Goal: Task Accomplishment & Management: Manage account settings

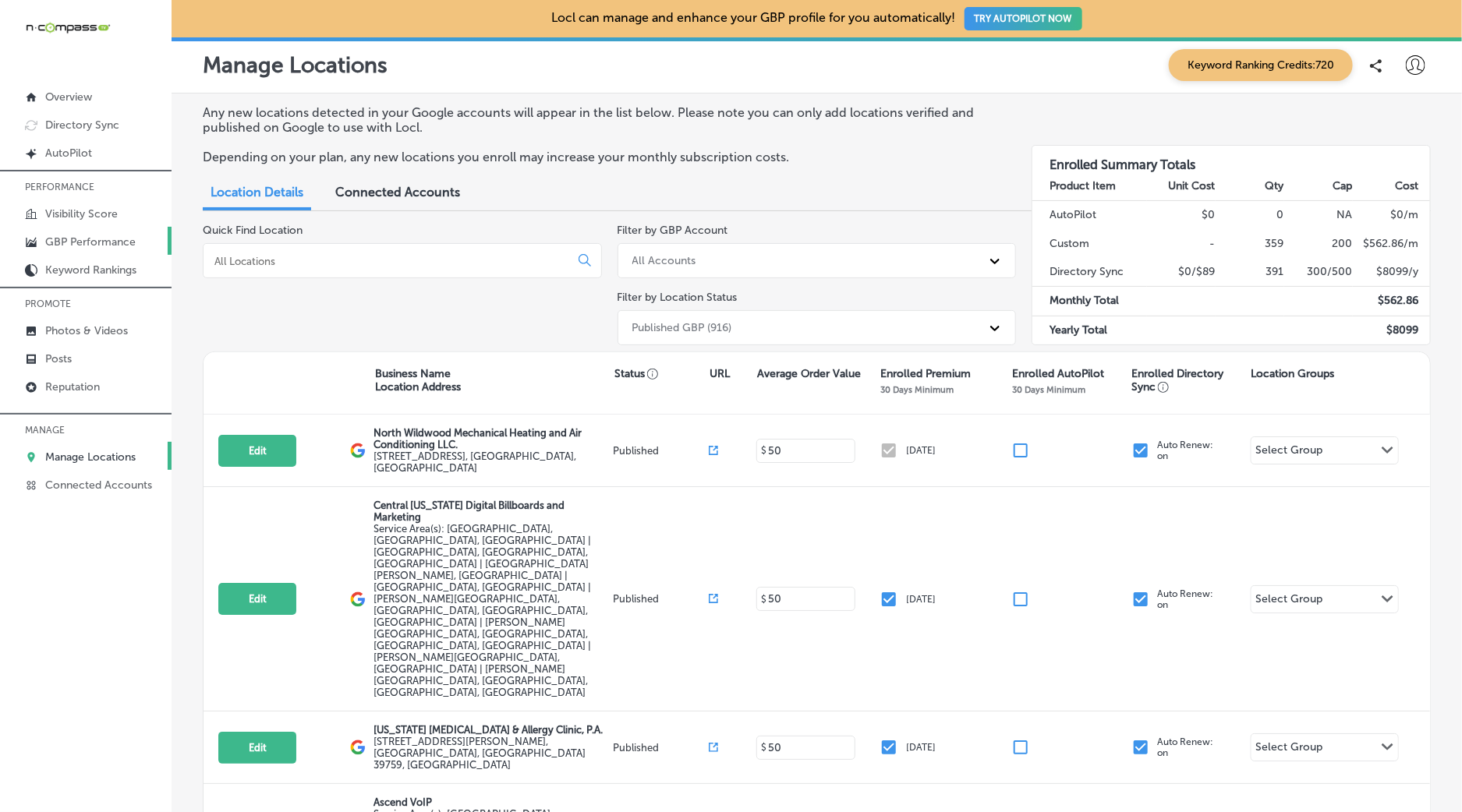
click at [76, 243] on p "GBP Performance" at bounding box center [91, 242] width 91 height 13
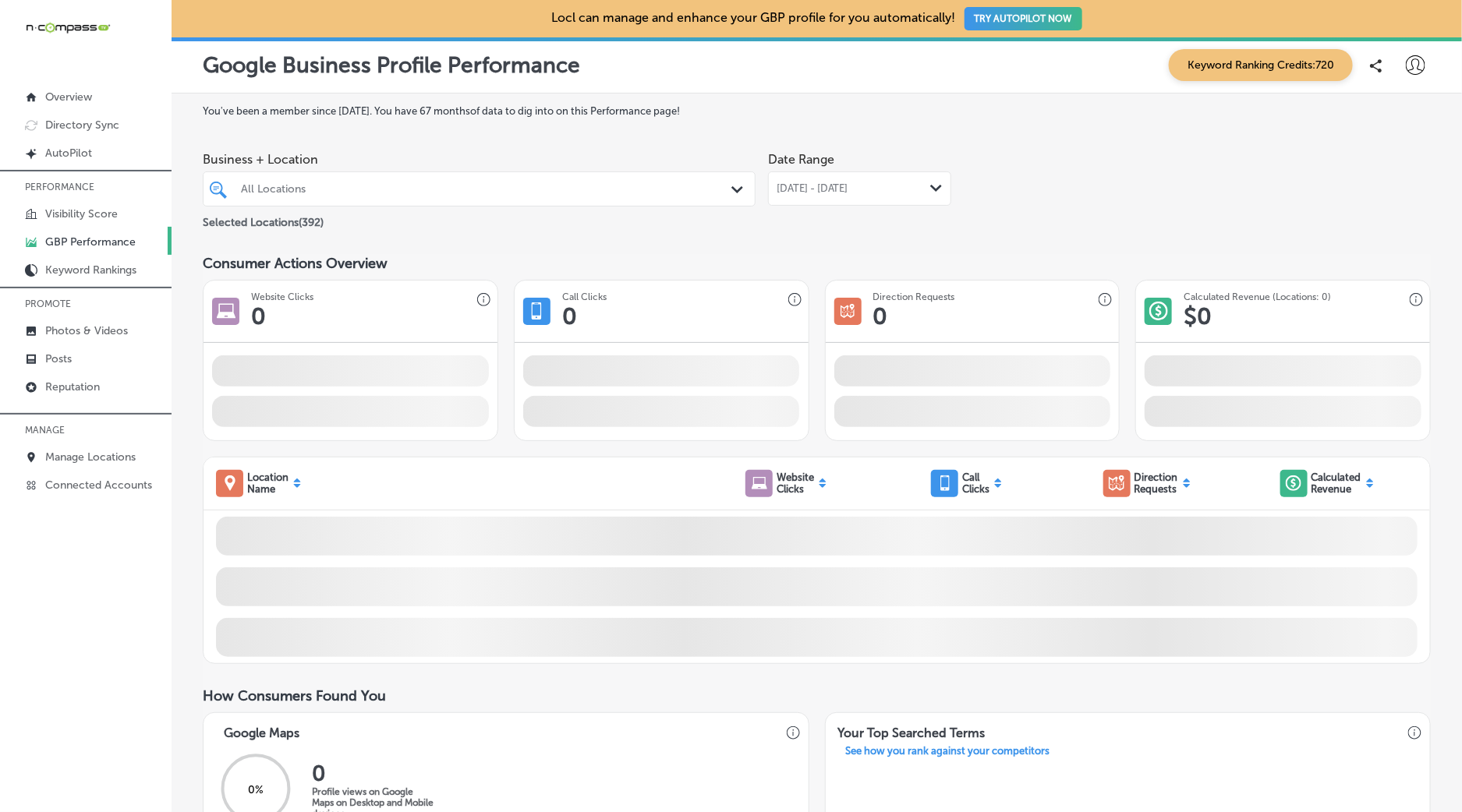
click at [458, 189] on div "All Locations" at bounding box center [486, 188] width 491 height 13
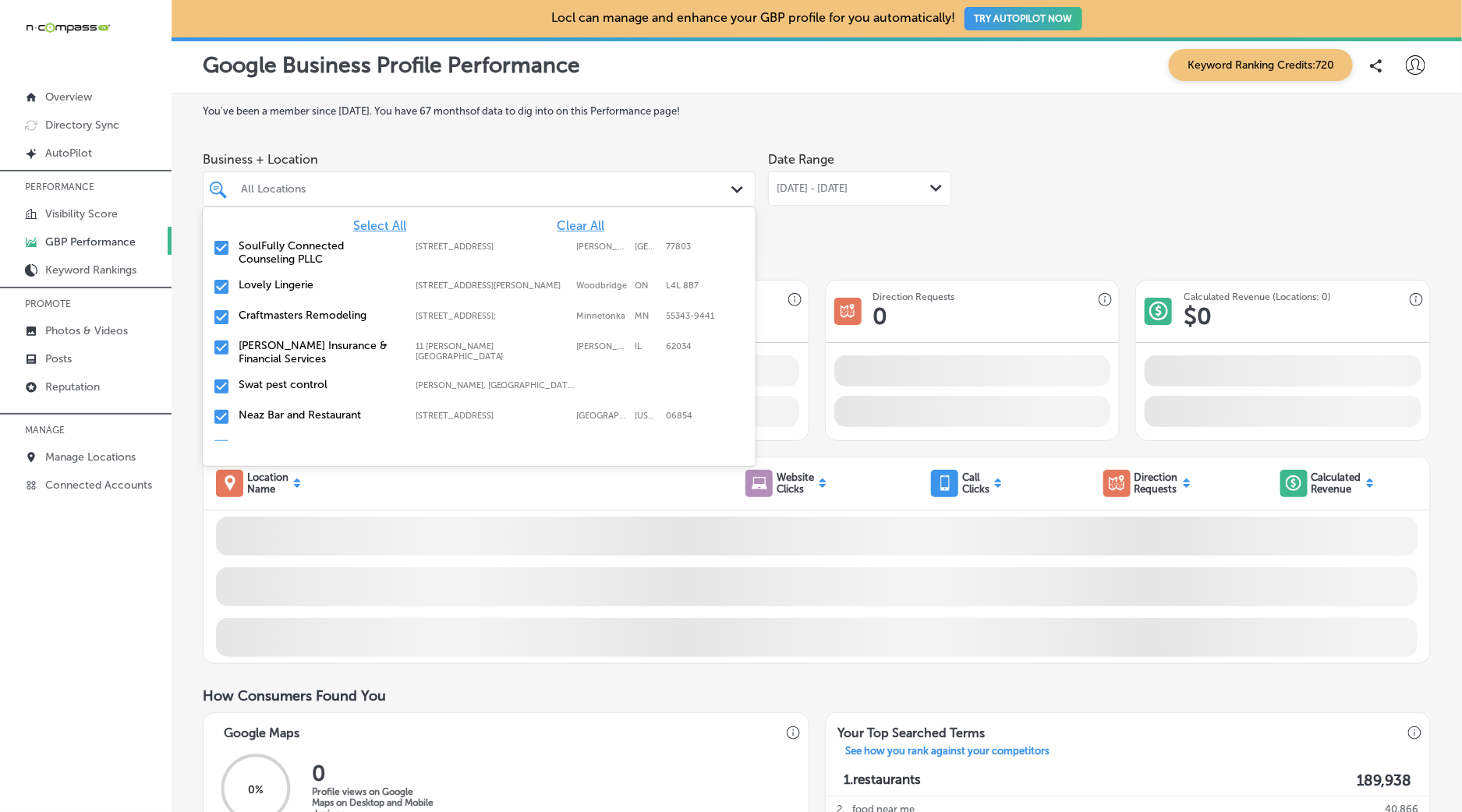
click at [597, 218] on div "Select All Clear All SoulFully Connected Counseling PLLC [STREET_ADDRESS] [STRE…" at bounding box center [479, 323] width 553 height 234
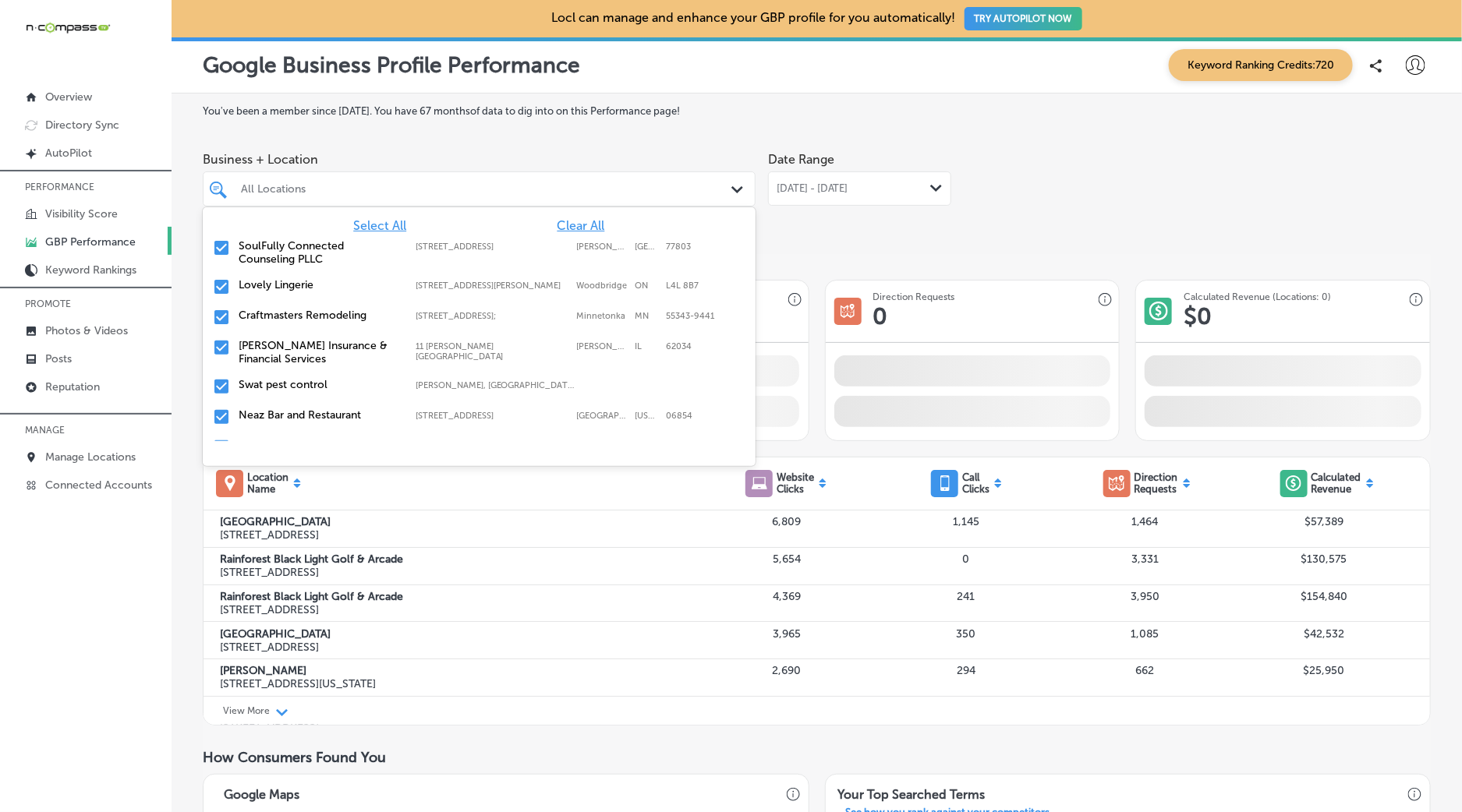
click at [587, 225] on span "Clear All" at bounding box center [581, 226] width 48 height 15
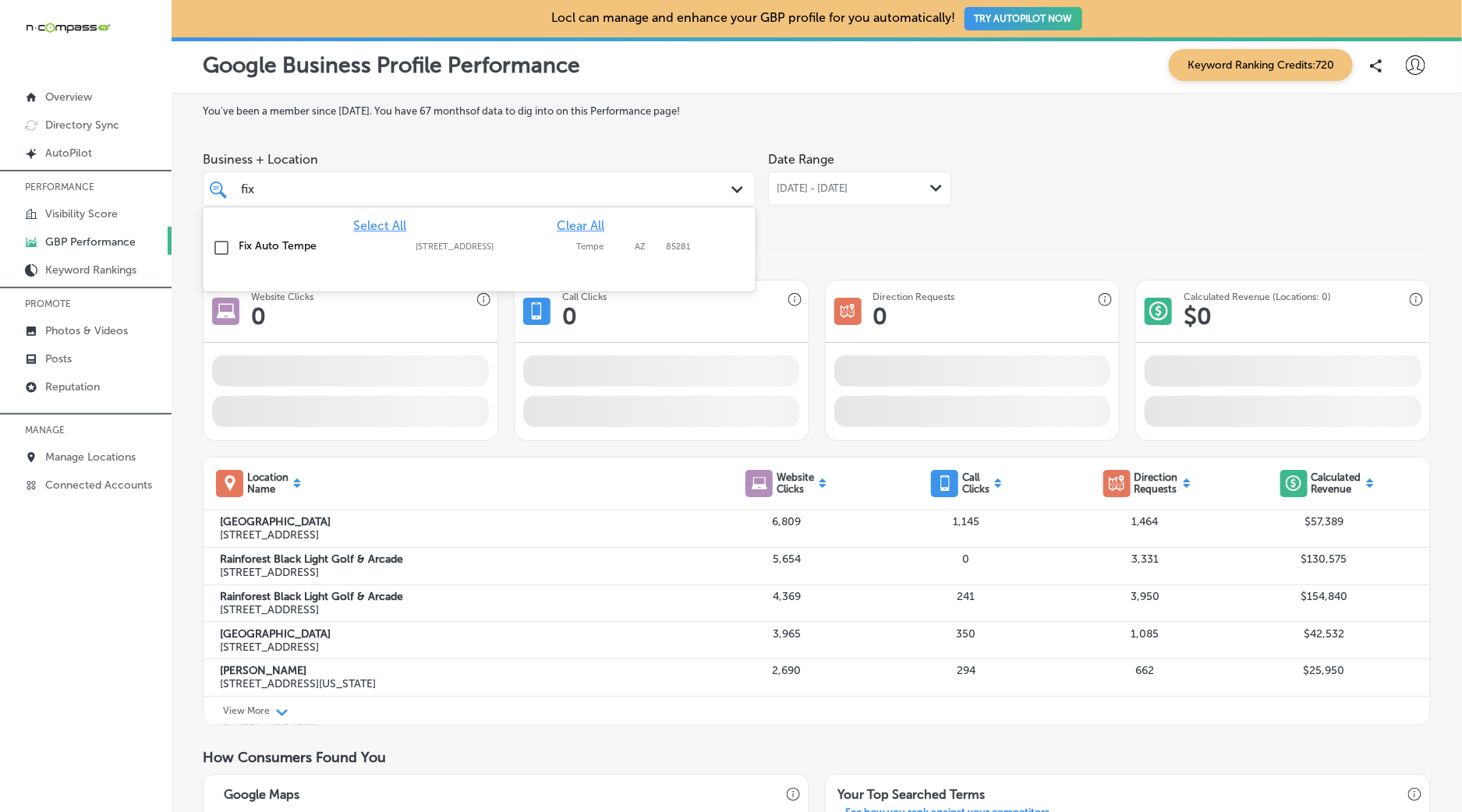
click at [542, 248] on label "[STREET_ADDRESS]" at bounding box center [492, 246] width 153 height 10
type input "fix"
click at [833, 194] on span "[DATE] - [DATE]" at bounding box center [812, 188] width 72 height 12
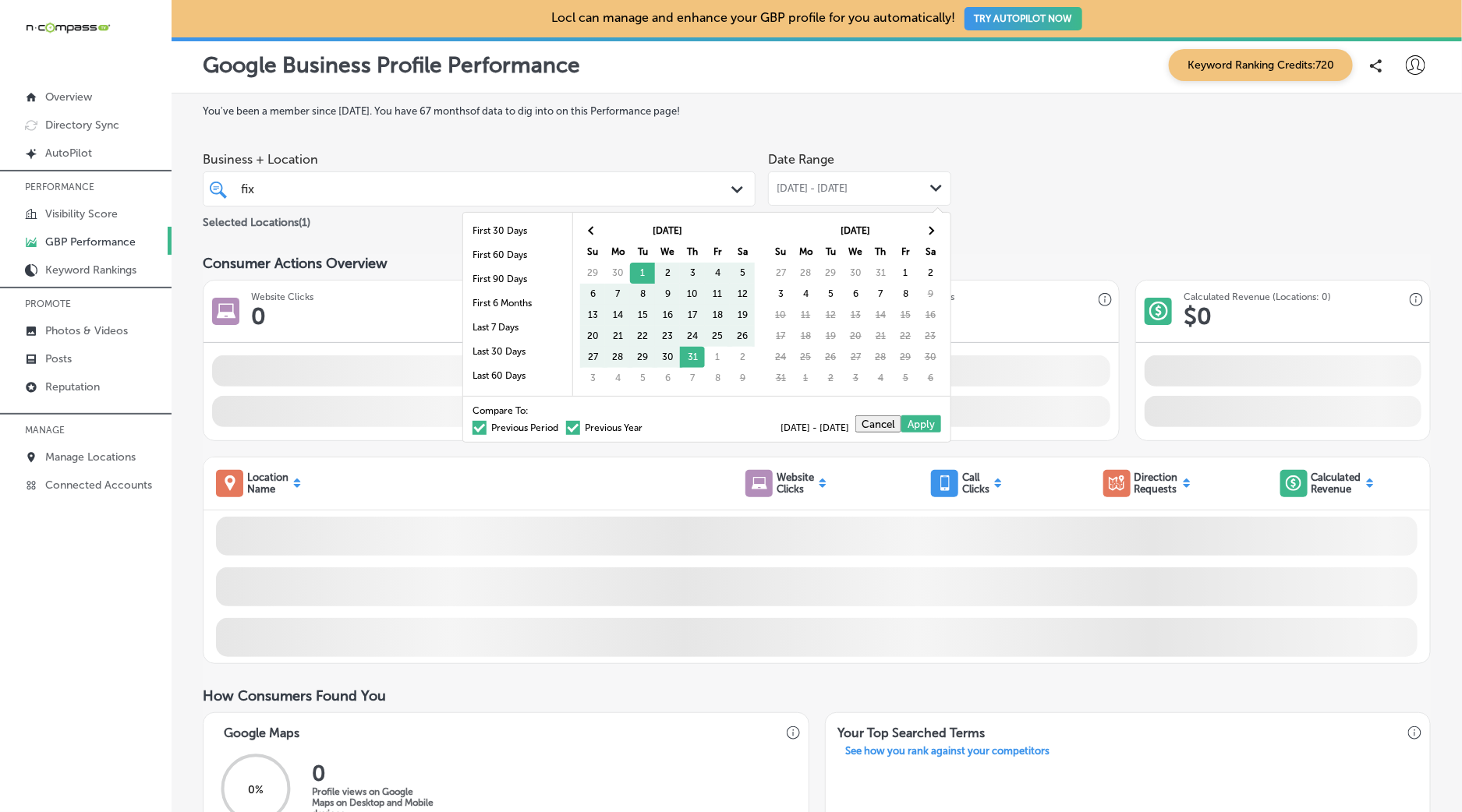
click at [587, 242] on th "Su" at bounding box center [593, 252] width 25 height 21
click at [596, 234] on th at bounding box center [593, 231] width 25 height 21
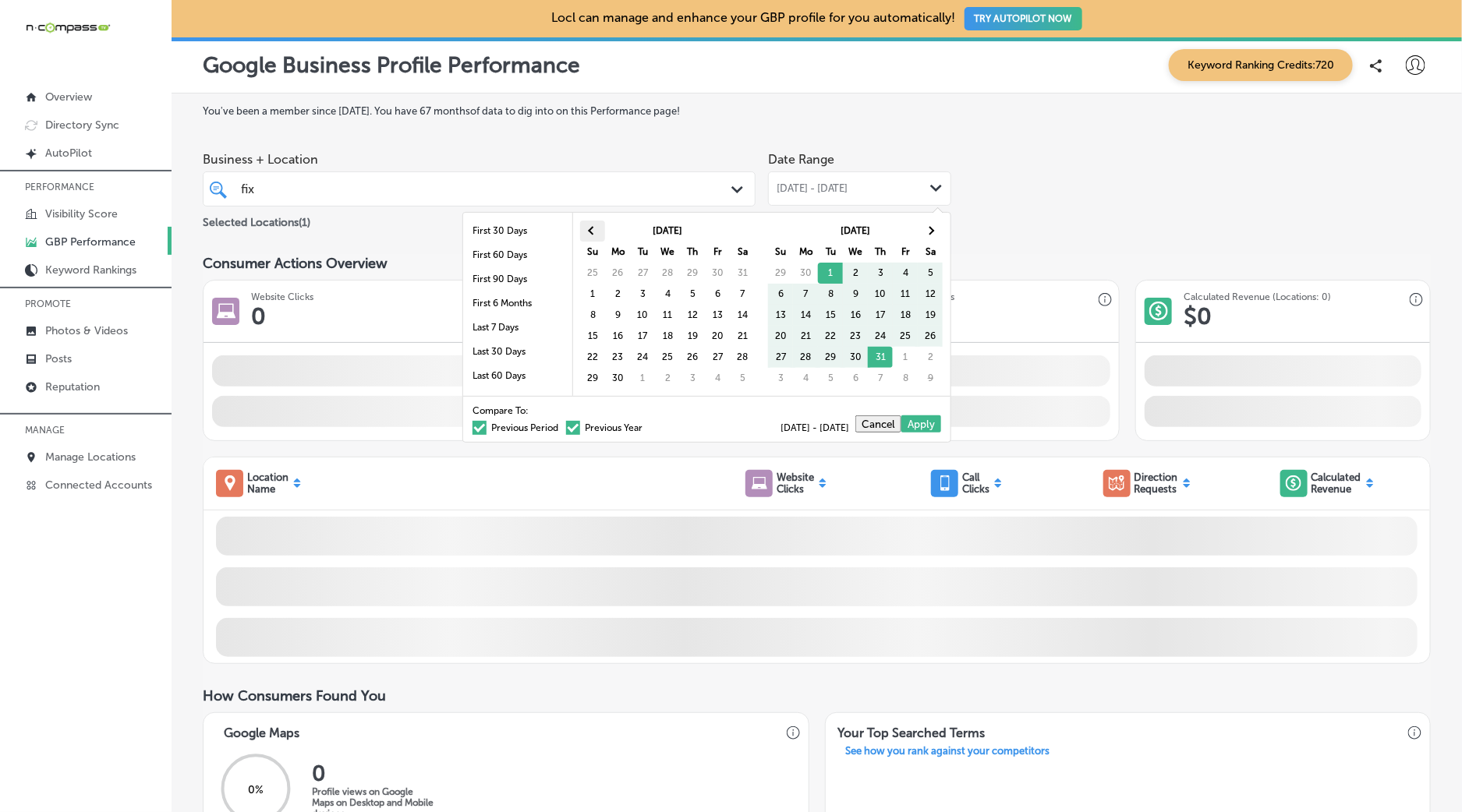
click at [596, 234] on th at bounding box center [593, 231] width 25 height 21
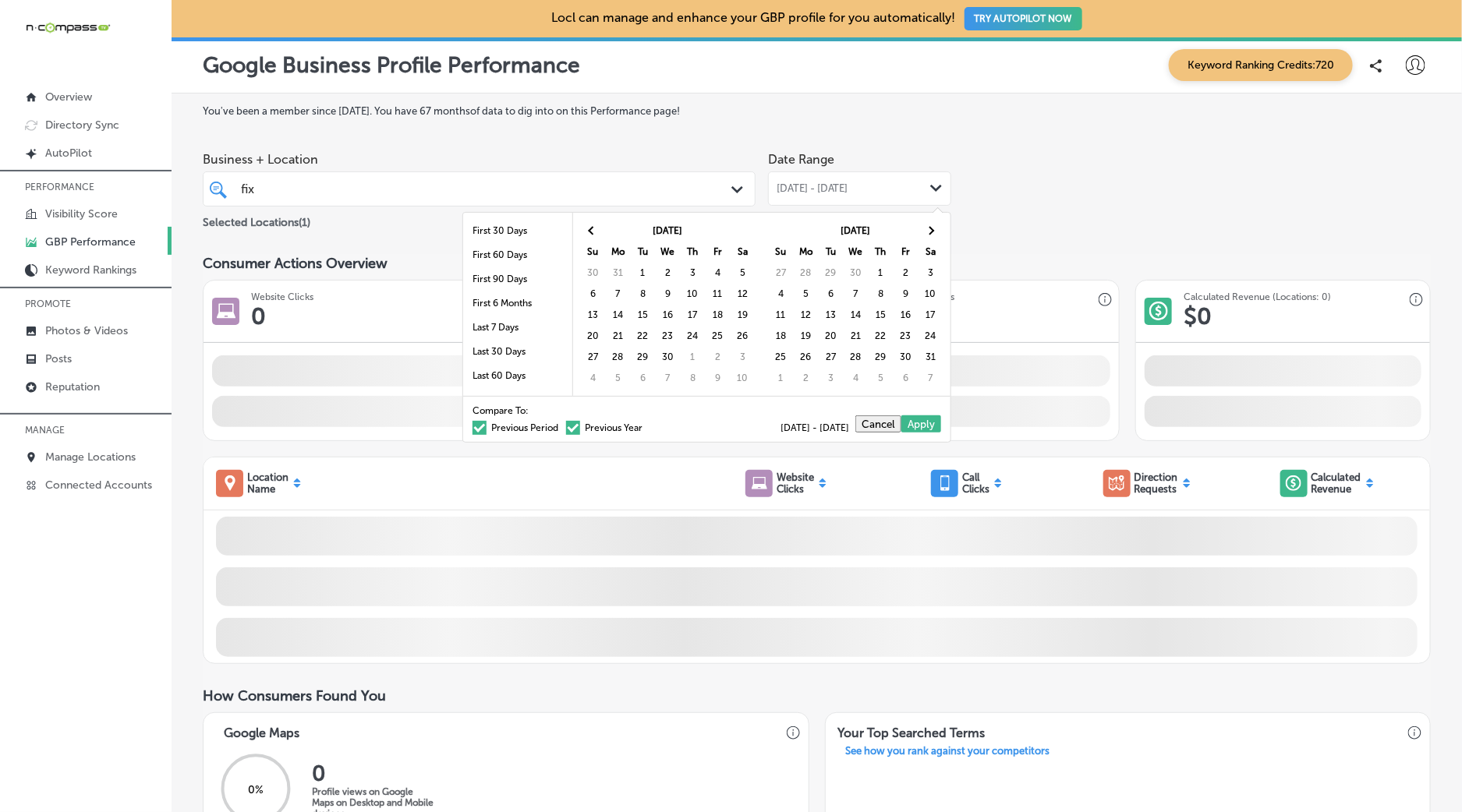
click at [596, 234] on th at bounding box center [593, 231] width 25 height 21
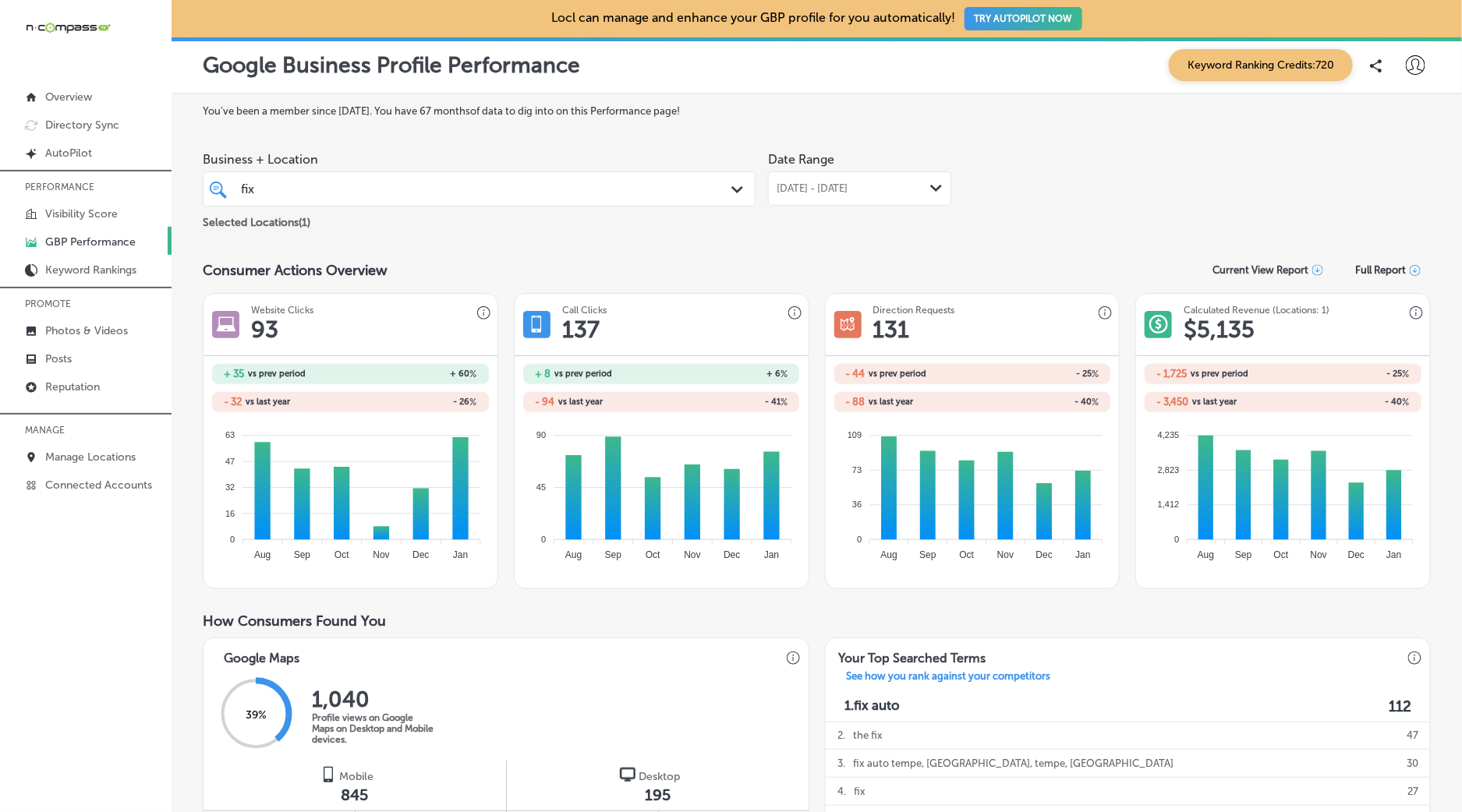
click at [827, 187] on span "[DATE] - [DATE]" at bounding box center [812, 188] width 72 height 12
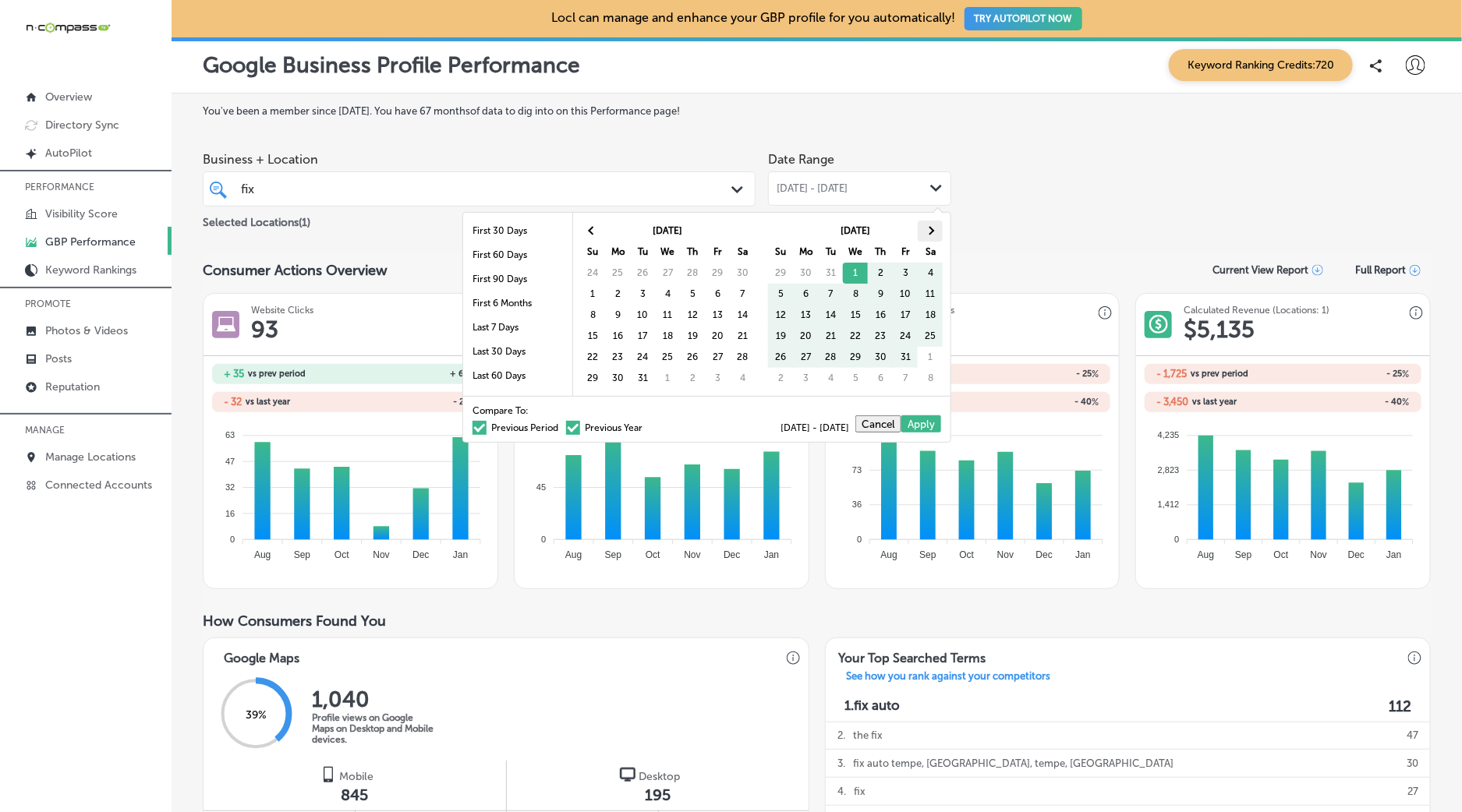
click at [932, 229] on span at bounding box center [931, 231] width 9 height 9
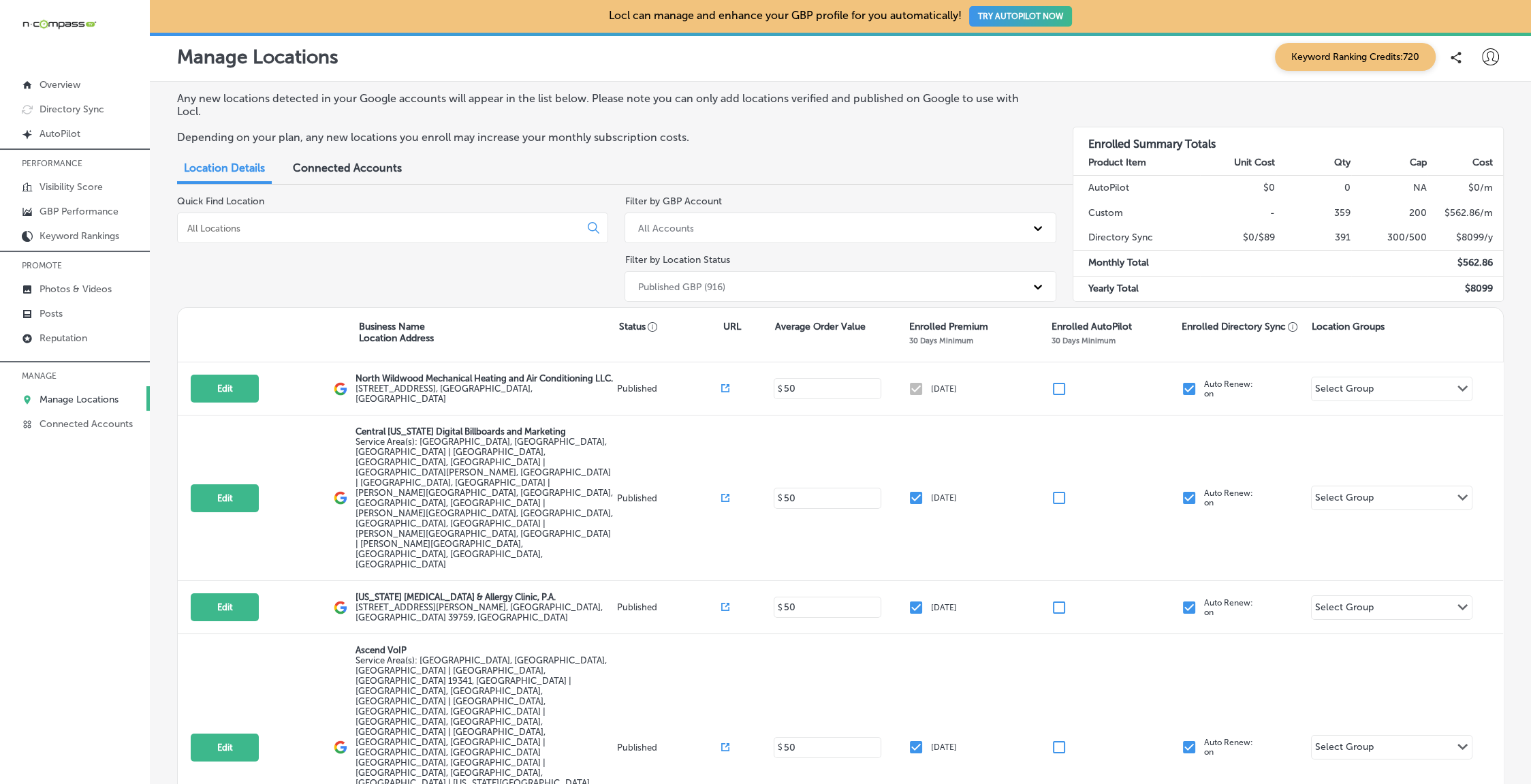
click at [376, 226] on input at bounding box center [380, 228] width 391 height 12
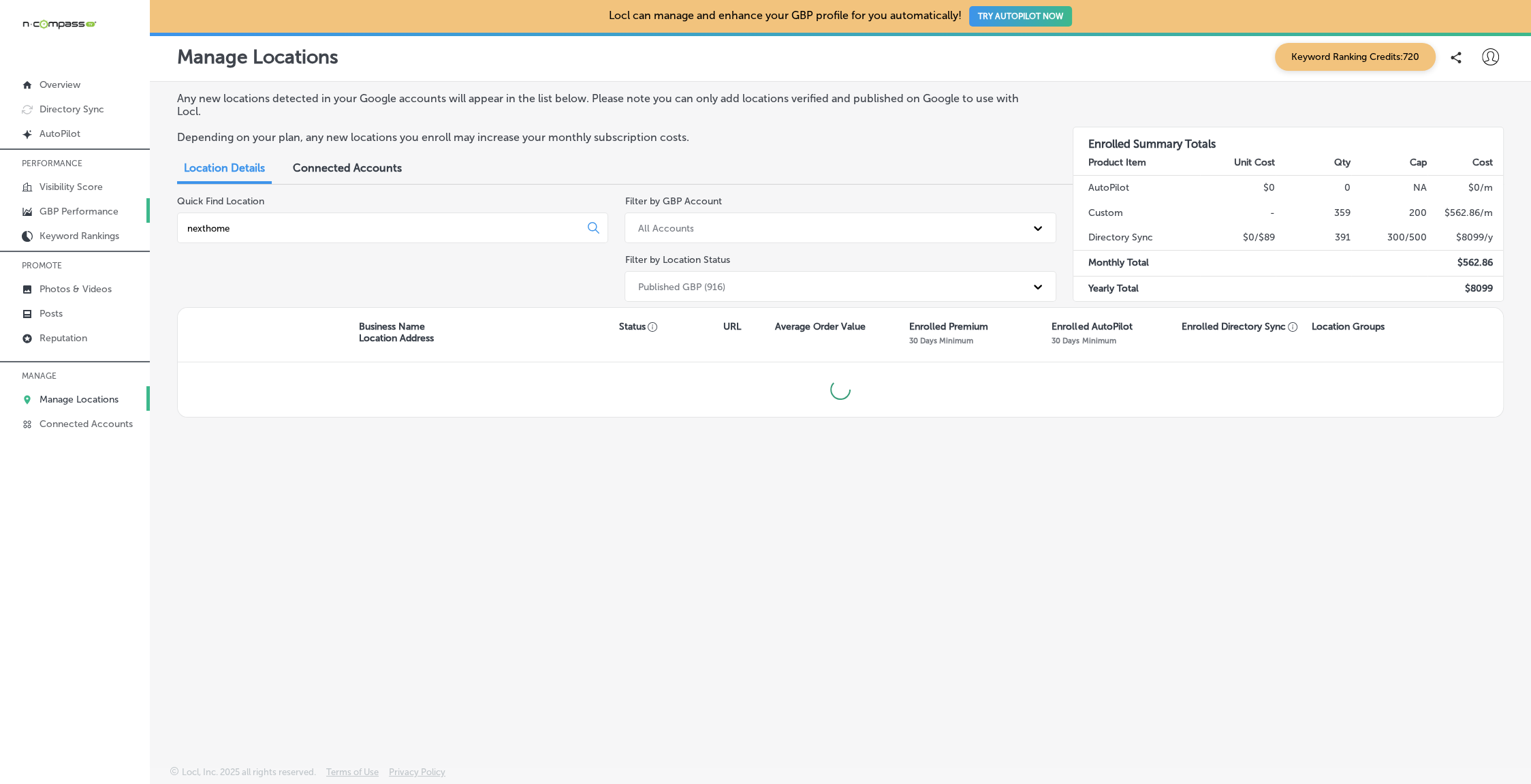
type input "nexthome"
click at [78, 207] on p "GBP Performance" at bounding box center [79, 211] width 79 height 12
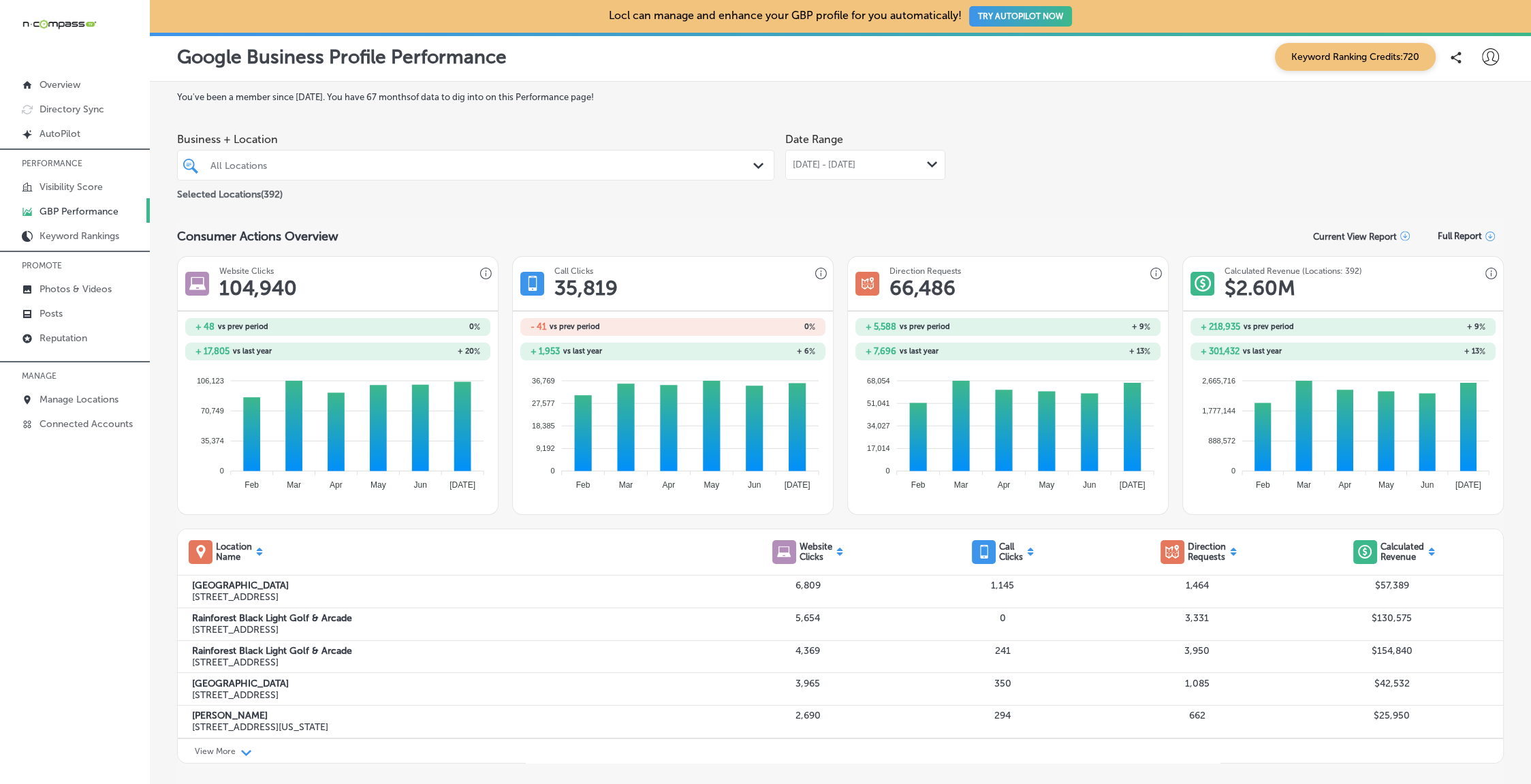
click at [352, 172] on div at bounding box center [449, 165] width 480 height 19
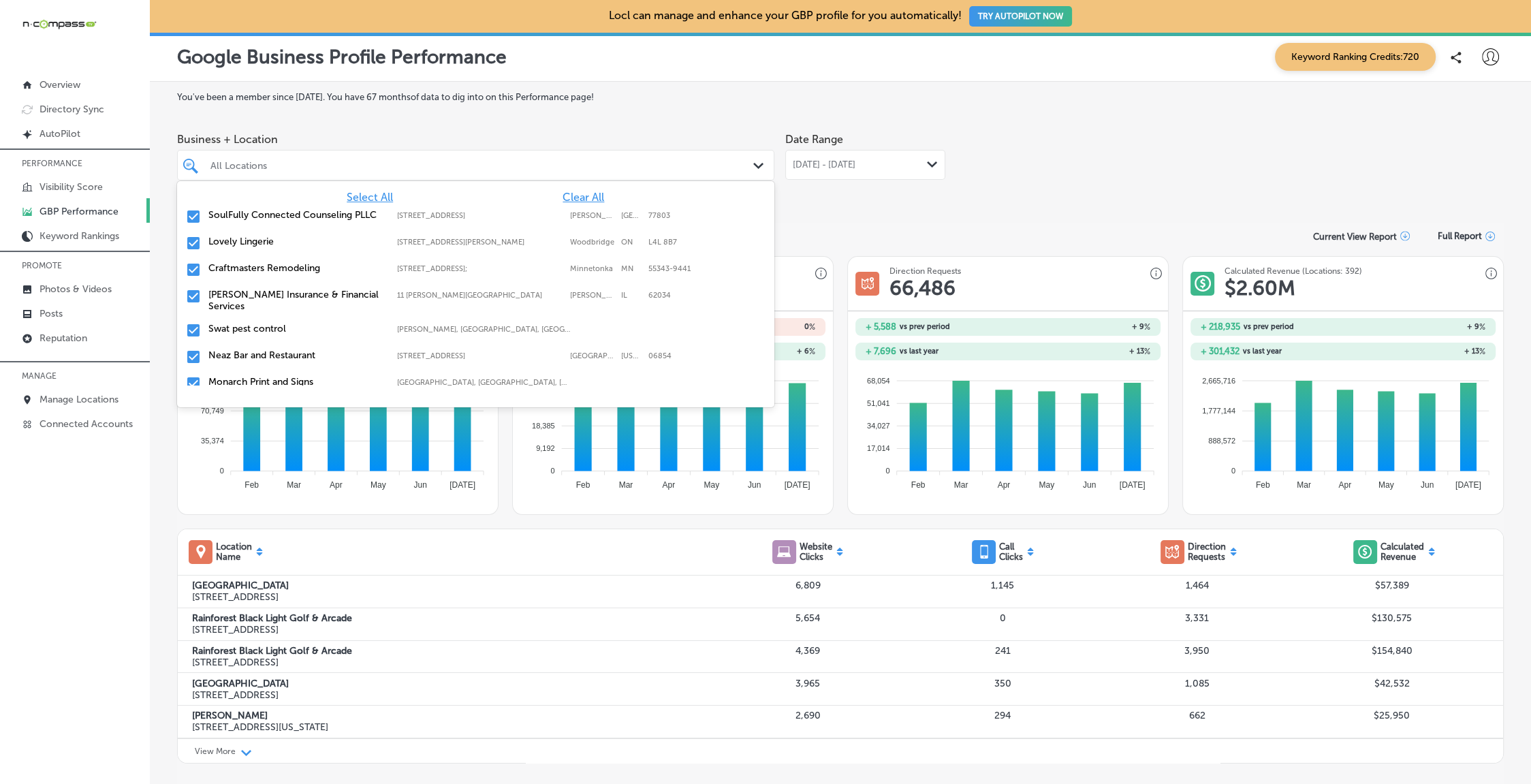
click at [583, 197] on span "Clear All" at bounding box center [584, 197] width 42 height 13
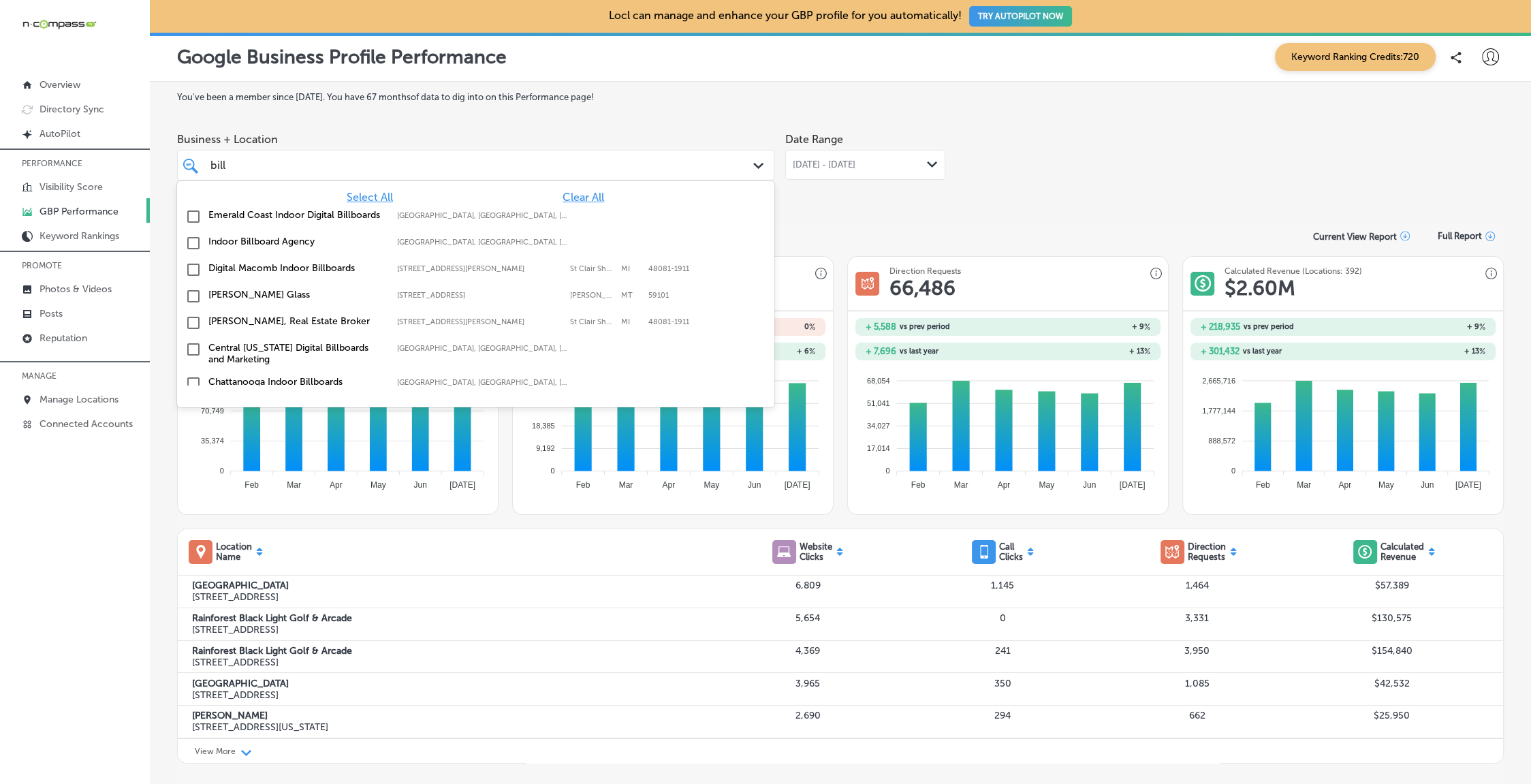
click at [305, 317] on label "[PERSON_NAME], Real Estate Broker" at bounding box center [295, 321] width 175 height 12
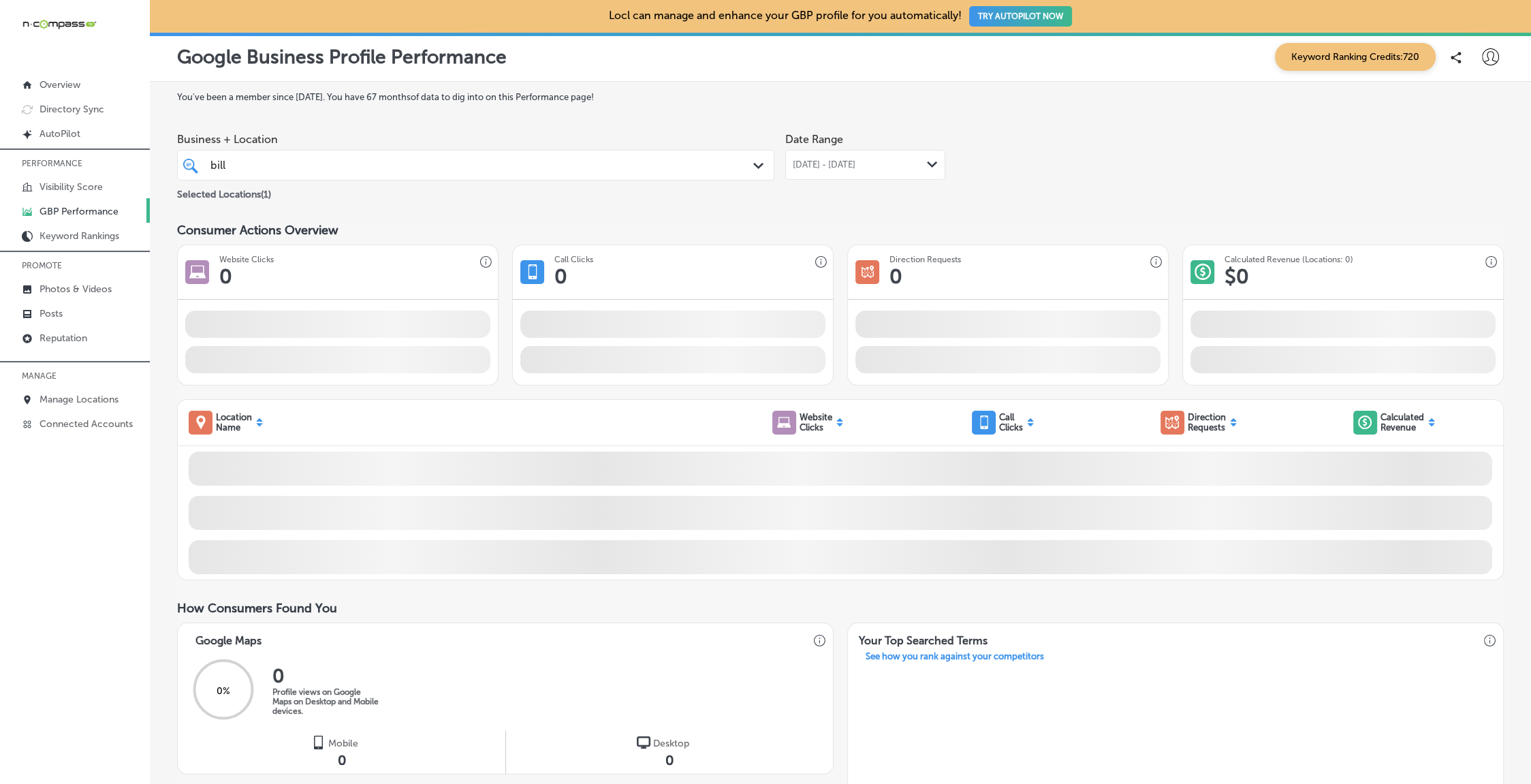
click at [854, 206] on div "You've been a member since July, 2021 . You have 67 months of data to dig into …" at bounding box center [840, 727] width 1327 height 1272
drag, startPoint x: 830, startPoint y: 163, endPoint x: 824, endPoint y: 167, distance: 7.2
click at [830, 163] on span "[DATE] - [DATE]" at bounding box center [824, 165] width 63 height 11
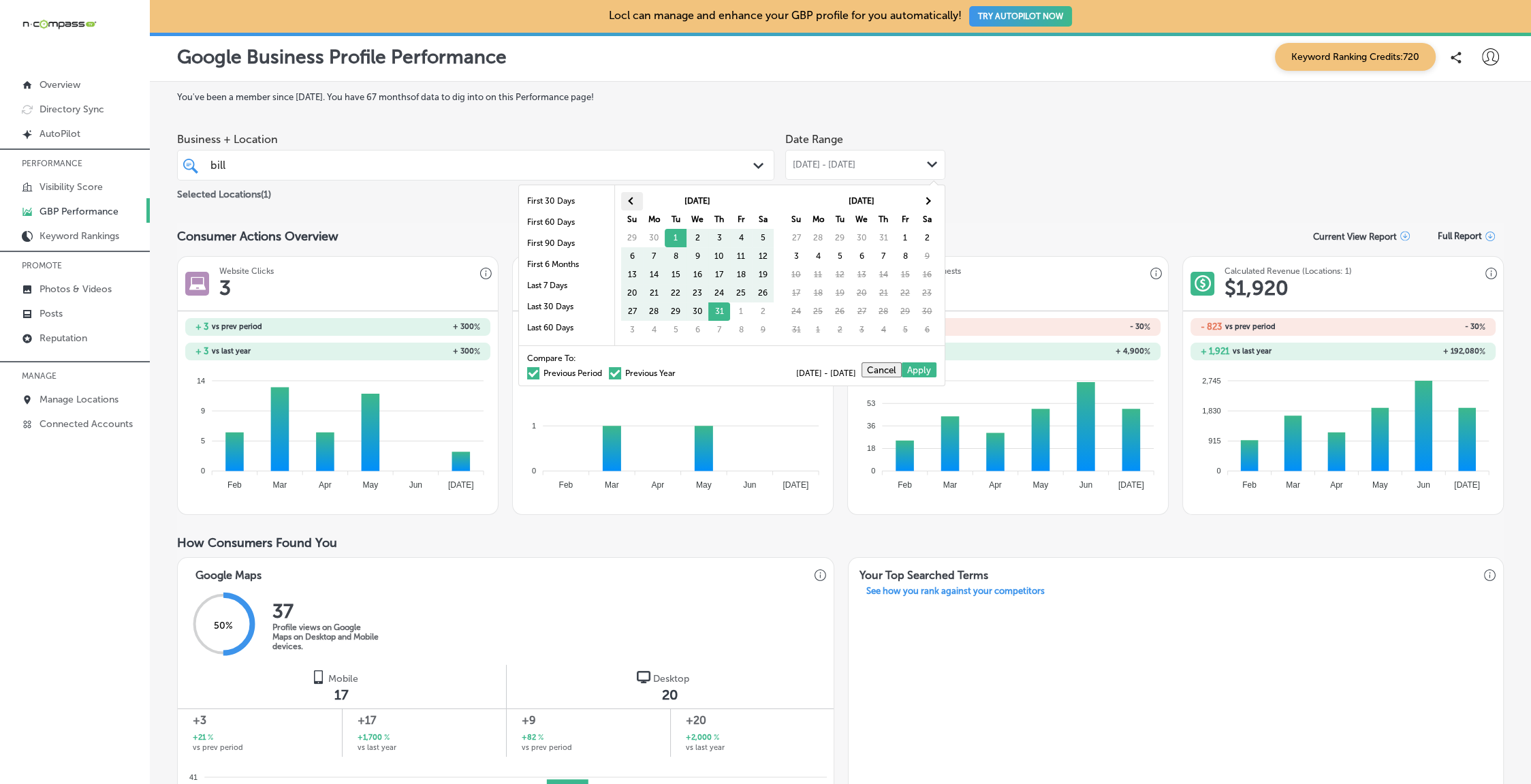
click at [635, 196] on th at bounding box center [632, 201] width 22 height 19
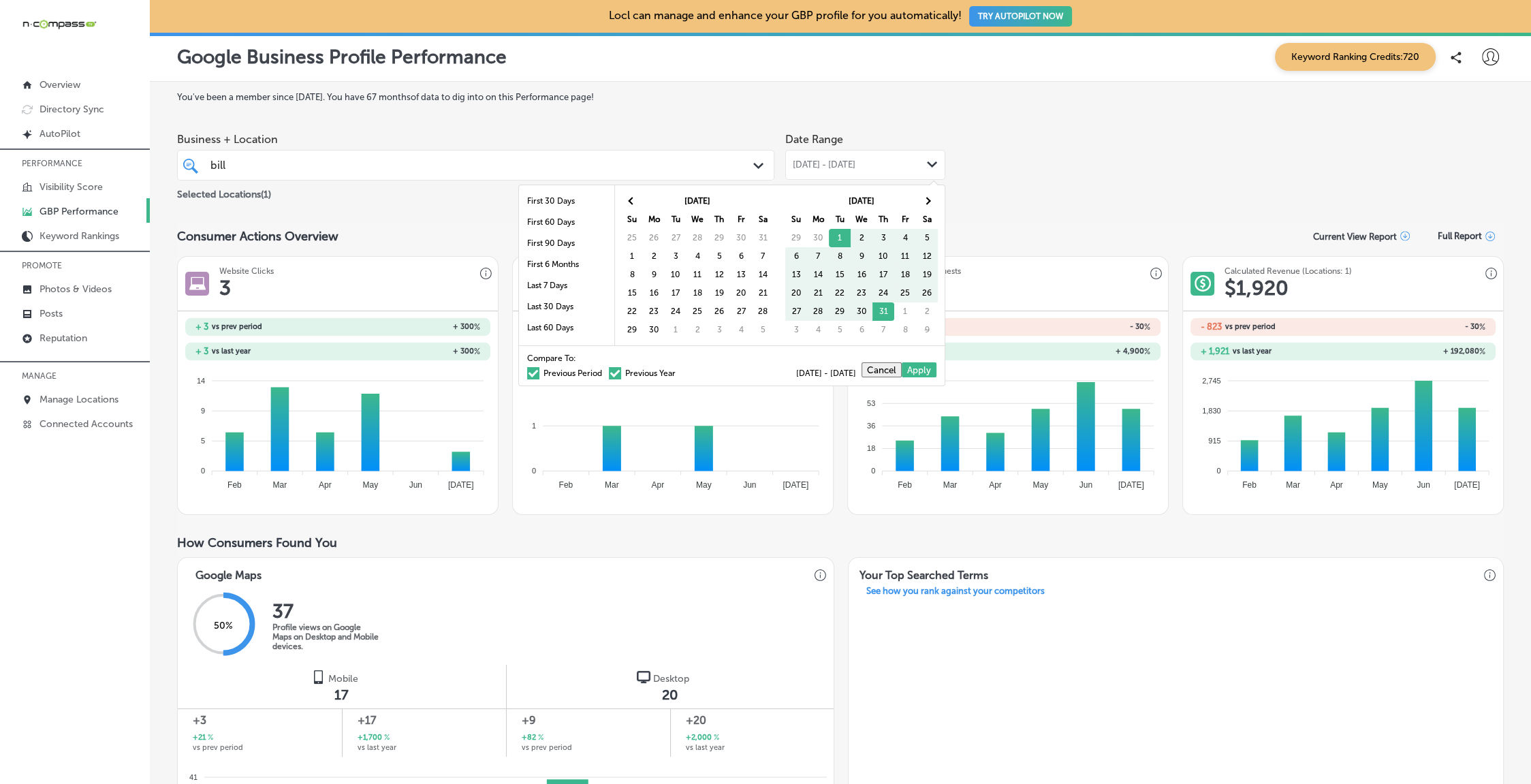
click at [635, 196] on th at bounding box center [632, 201] width 22 height 19
click at [929, 194] on th at bounding box center [927, 201] width 22 height 19
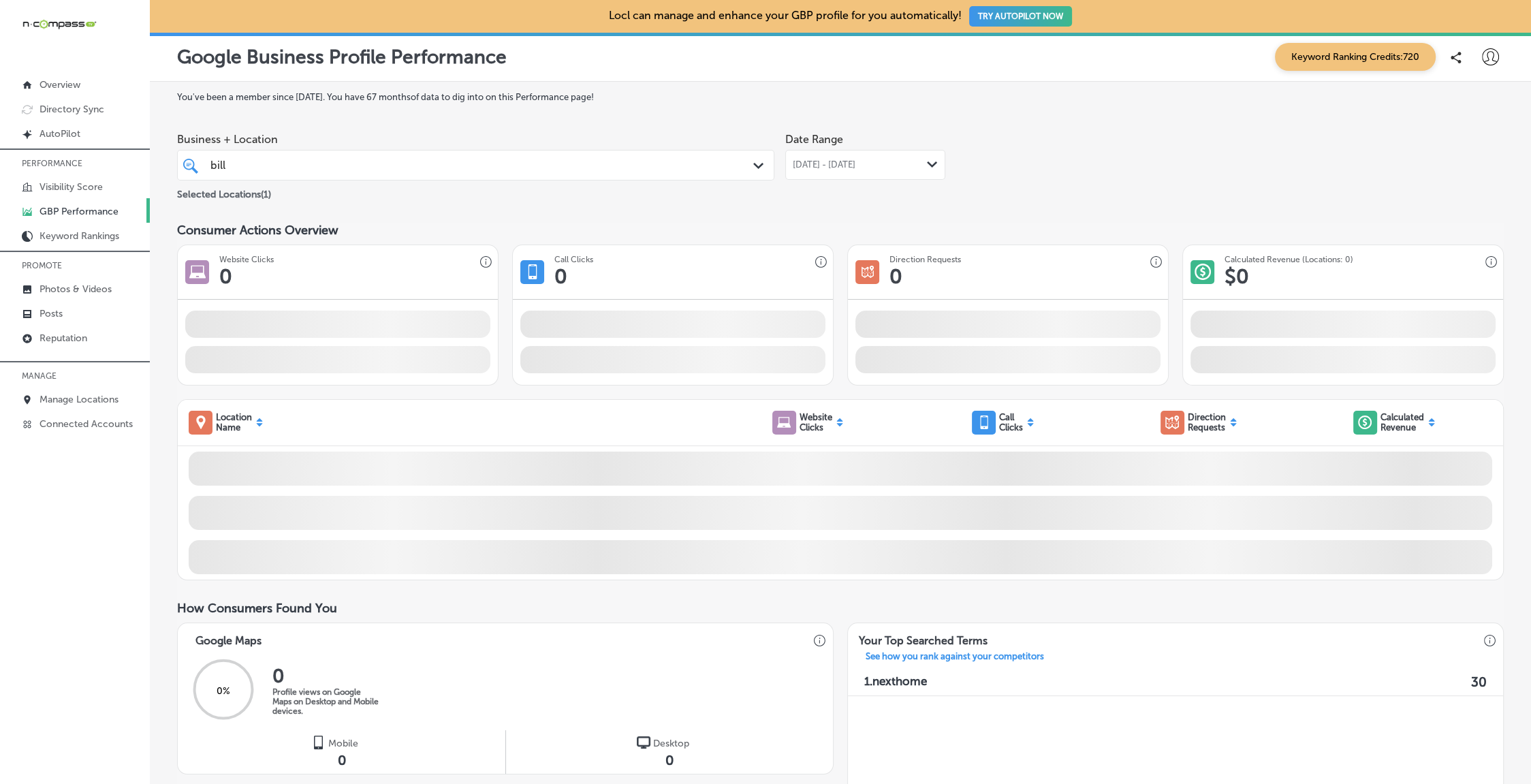
click at [1009, 217] on div "You've been a member since July, 2021 . You have 67 months of data to dig into …" at bounding box center [840, 727] width 1327 height 1272
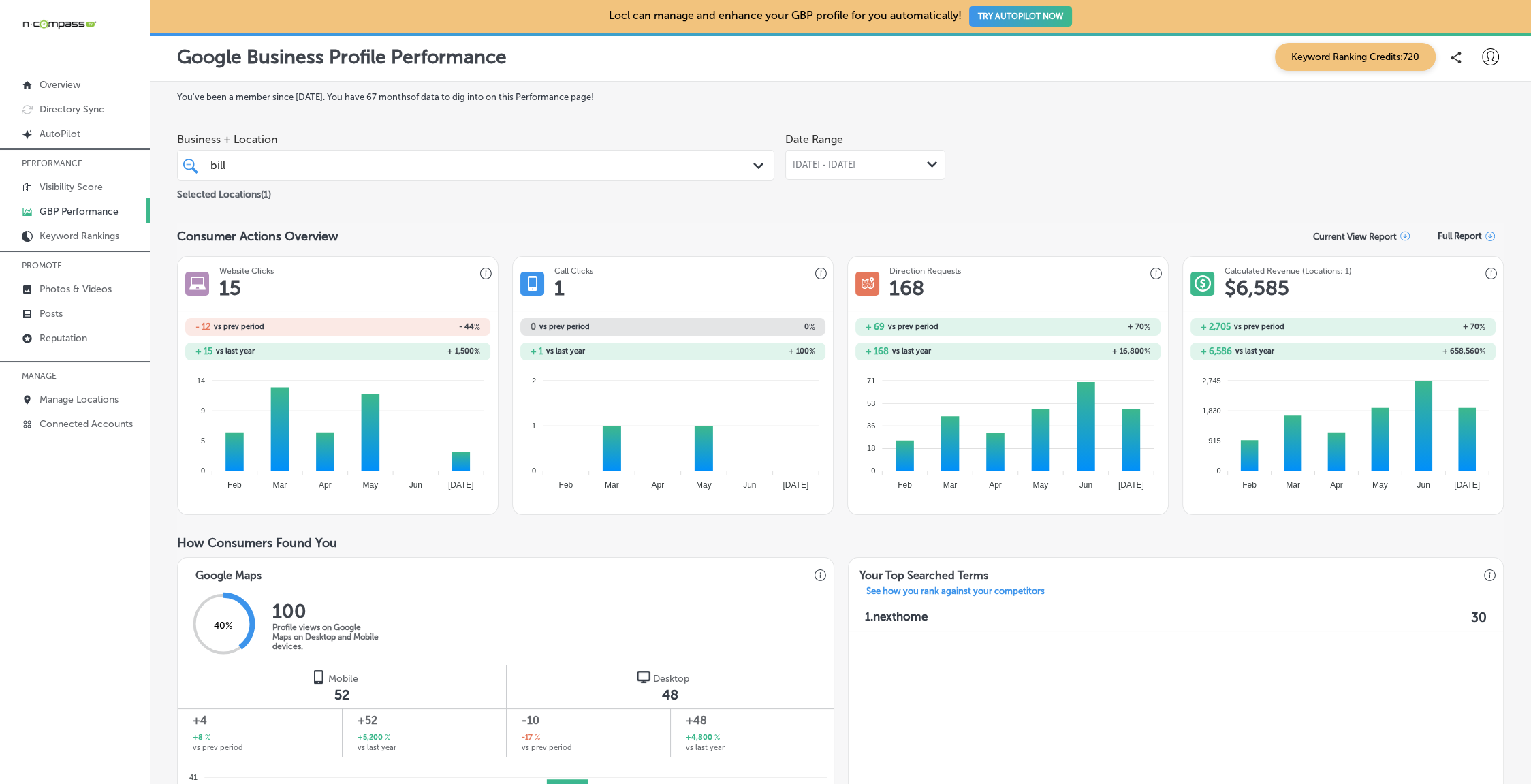
click at [519, 158] on div "bill bill" at bounding box center [449, 165] width 480 height 19
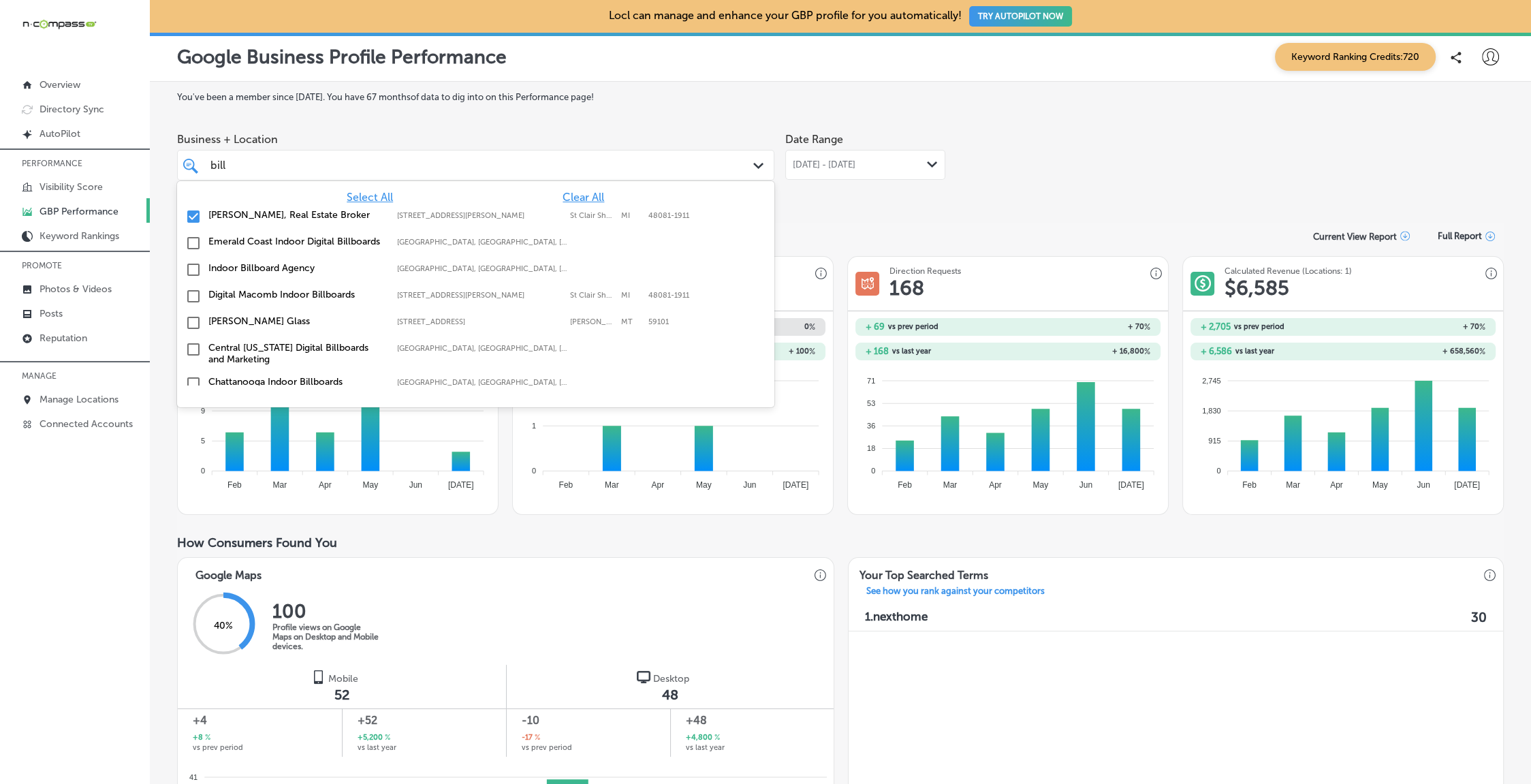
click at [274, 221] on div "Bill Christman, Real Estate Broker 27205 Harper Ave, St Clair Shores, MI, 48081…" at bounding box center [475, 217] width 586 height 21
type input "b"
drag, startPoint x: 266, startPoint y: 242, endPoint x: 995, endPoint y: 226, distance: 729.2
click at [269, 242] on label "Lovely Lingerie" at bounding box center [295, 241] width 175 height 12
type input "ling"
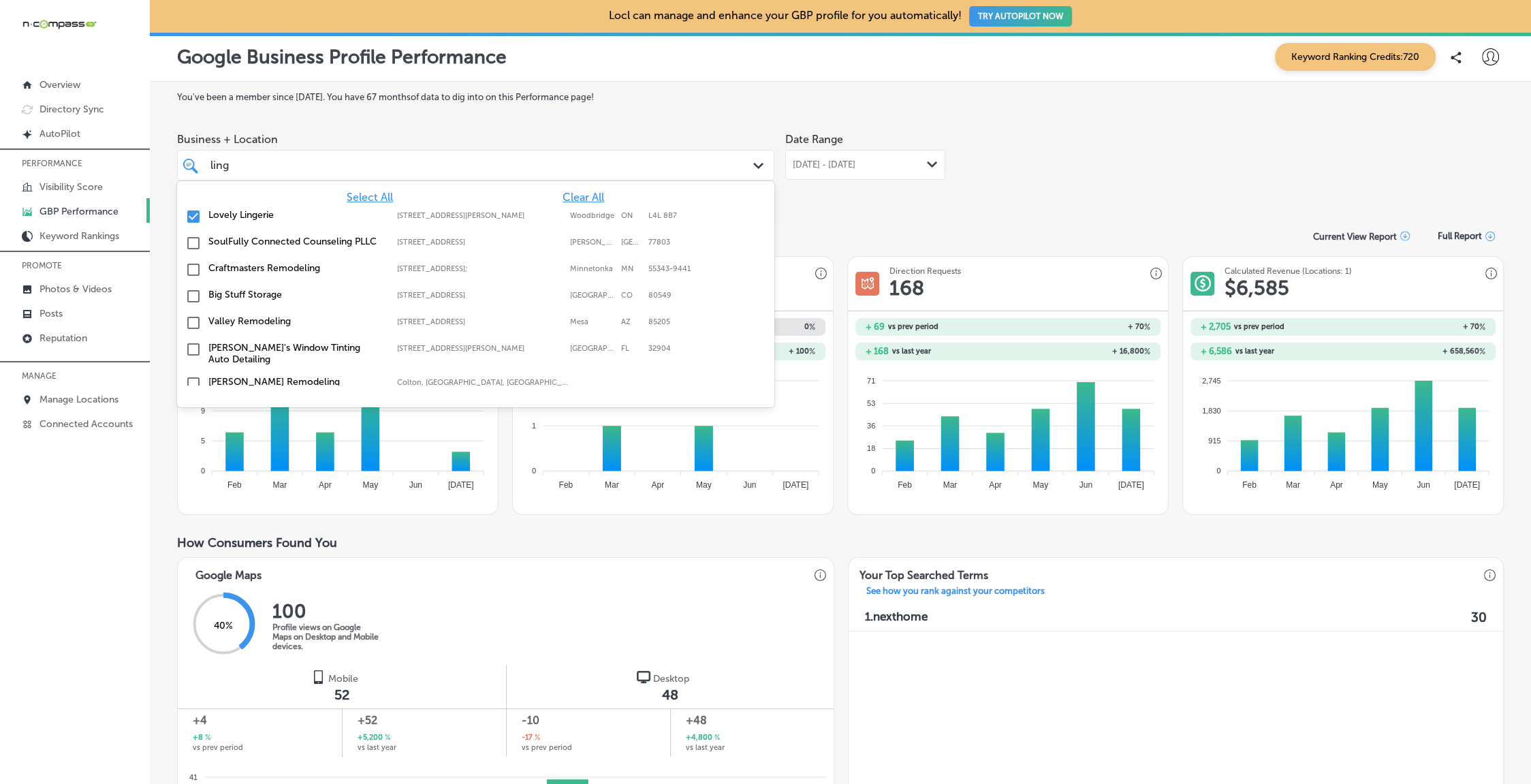
click at [1097, 199] on div "Business + Location option 7600 Weston Rd Unit 41, selected. option 401 N. Main…" at bounding box center [840, 164] width 1327 height 76
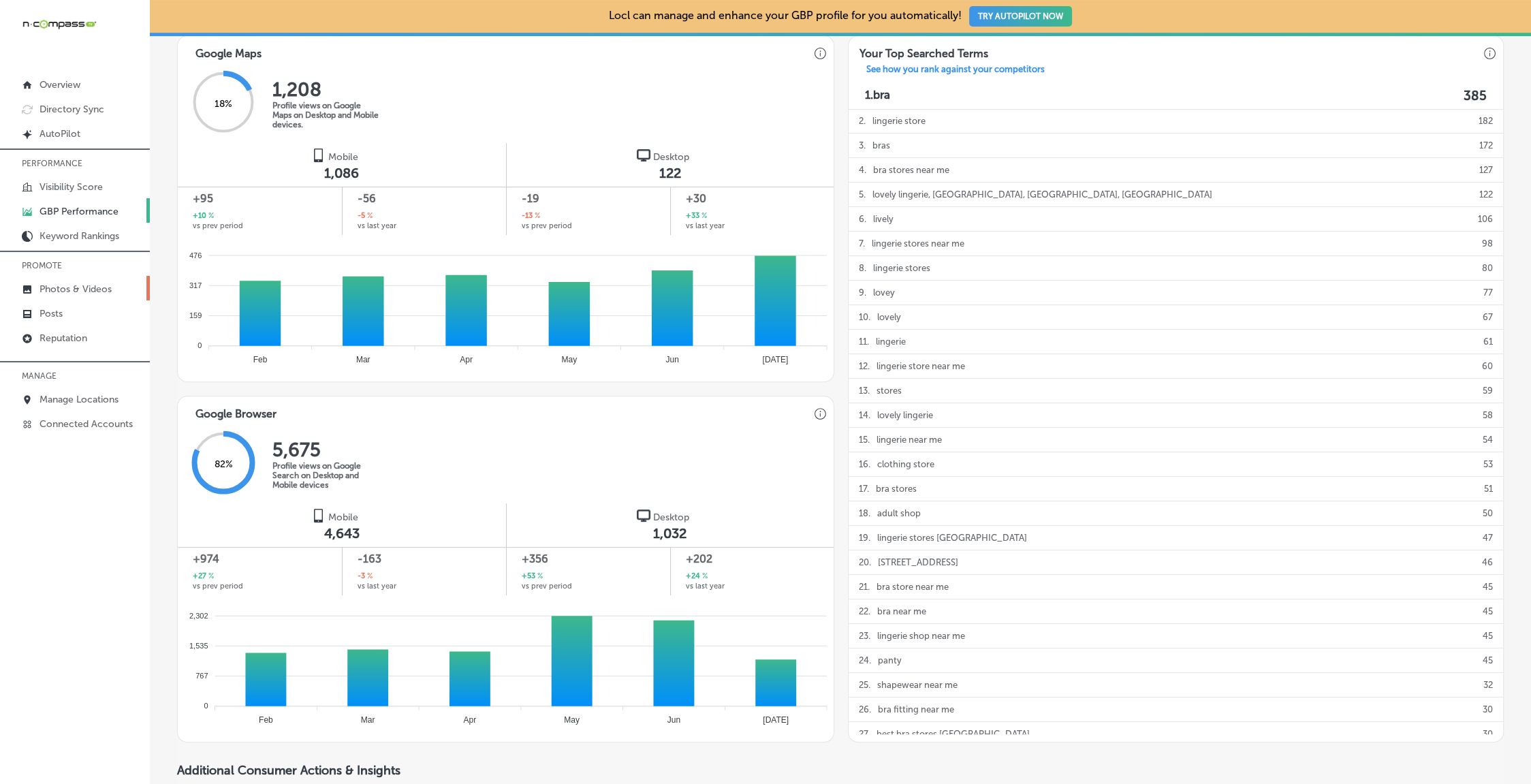
scroll to position [522, 0]
